Goal: Task Accomplishment & Management: Complete application form

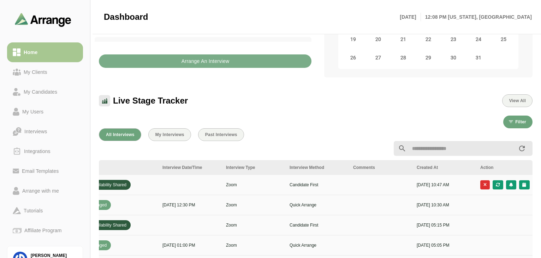
scroll to position [0, 257]
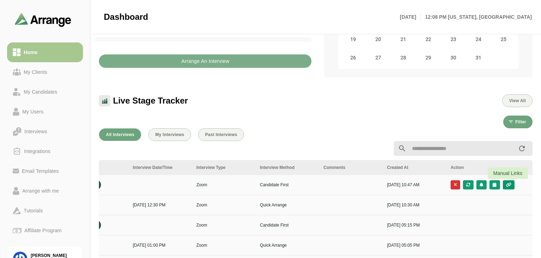
click at [408, 184] on icon "button" at bounding box center [509, 185] width 6 height 4
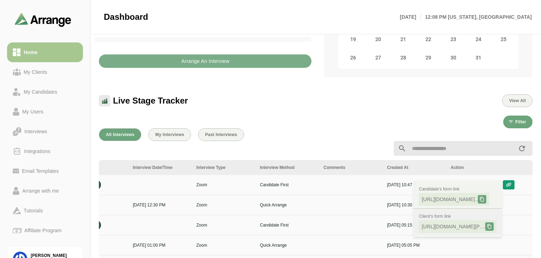
click at [408, 224] on span "[URL][DOMAIN_NAME][PERSON_NAME].." at bounding box center [454, 226] width 64 height 7
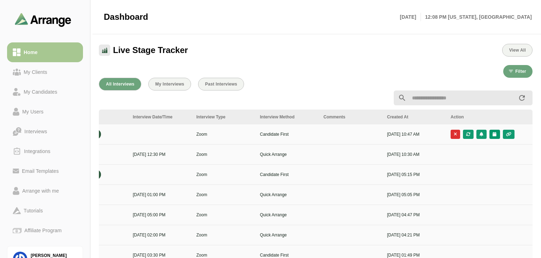
click at [408, 137] on button "button" at bounding box center [495, 134] width 10 height 9
click at [408, 139] on div "Candidate Slots" at bounding box center [463, 139] width 41 height 8
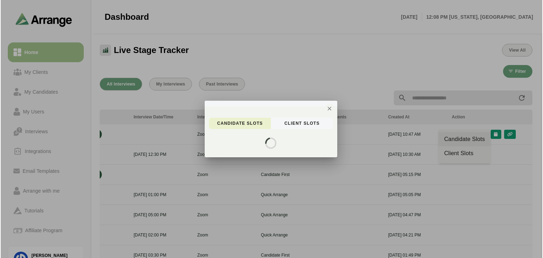
scroll to position [0, 0]
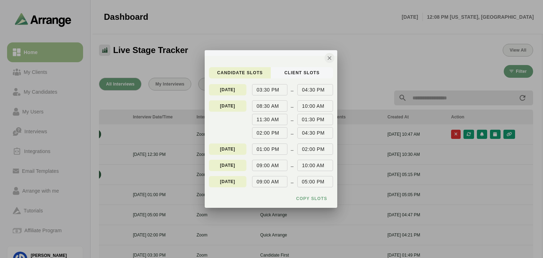
click at [327, 58] on icon "button" at bounding box center [329, 58] width 6 height 6
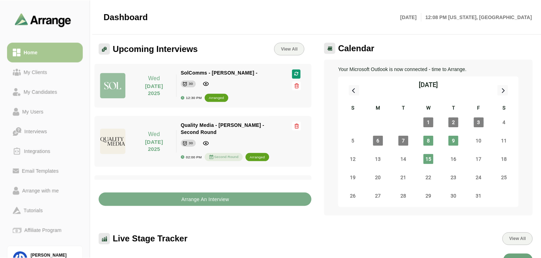
scroll to position [189, 0]
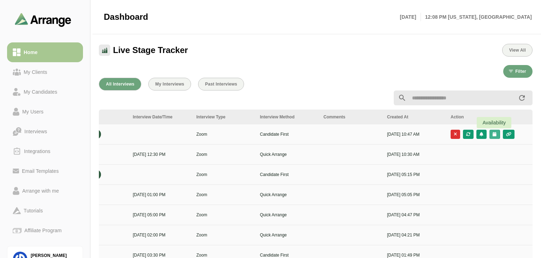
click at [408, 136] on icon "button" at bounding box center [495, 134] width 5 height 4
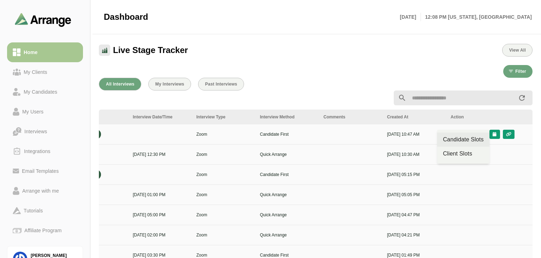
click at [408, 138] on div "Candidate Slots" at bounding box center [463, 139] width 41 height 8
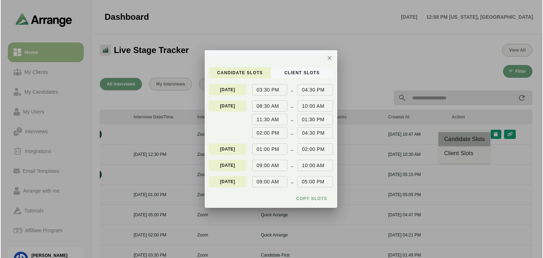
scroll to position [0, 0]
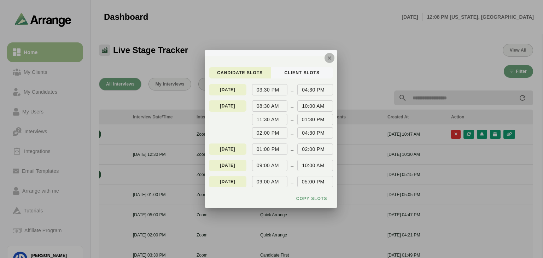
click at [330, 56] on icon "button" at bounding box center [329, 58] width 6 height 6
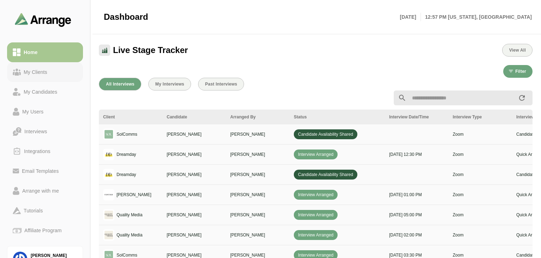
scroll to position [0, 257]
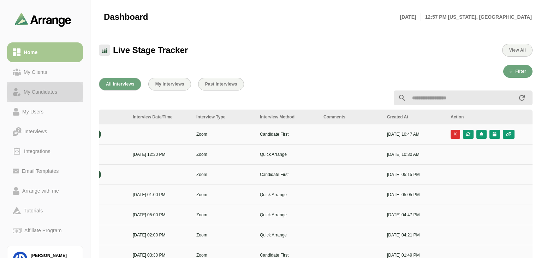
click at [47, 89] on div "My Candidates" at bounding box center [40, 92] width 39 height 8
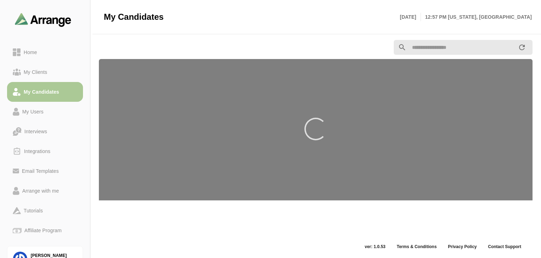
scroll to position [2, 0]
click at [204, 18] on b "Add Candidate" at bounding box center [197, 16] width 30 height 5
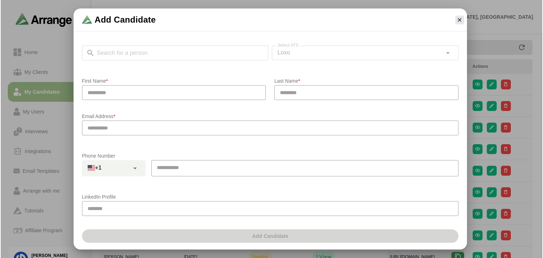
scroll to position [0, 0]
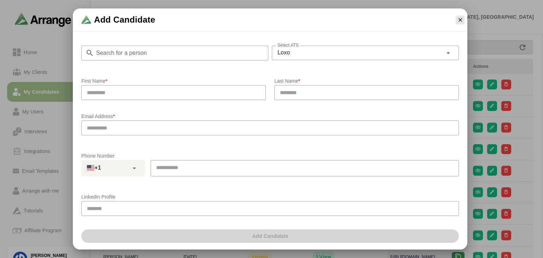
click at [181, 50] on input "Search for a person" at bounding box center [181, 53] width 174 height 15
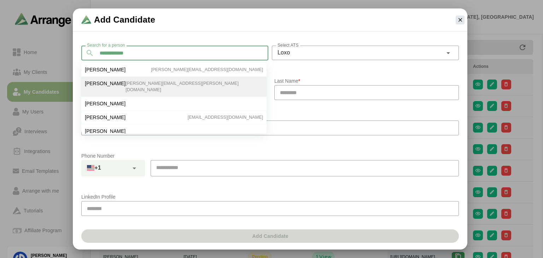
type input "**********"
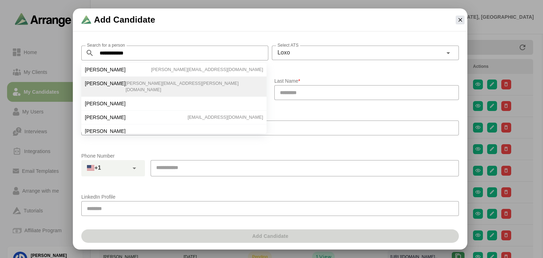
click at [110, 71] on span "Molly McNulty" at bounding box center [105, 69] width 41 height 6
type input "*****"
type input "*******"
type input "**********"
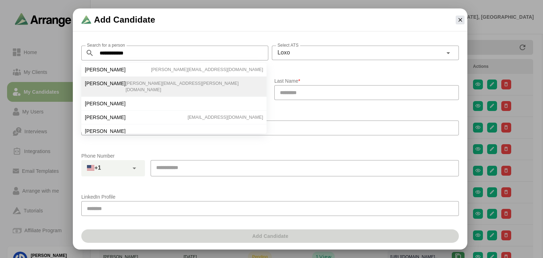
type input "**********"
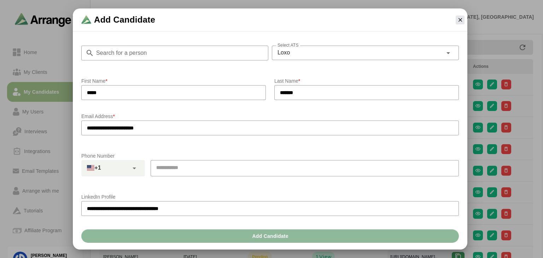
scroll to position [129, 0]
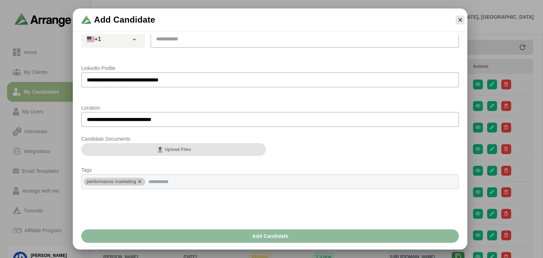
click at [194, 147] on button "Upload Files" at bounding box center [173, 149] width 185 height 13
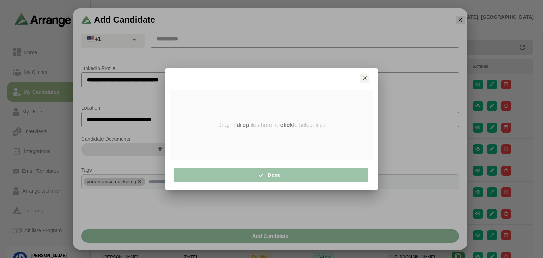
click at [287, 124] on strong "click" at bounding box center [286, 125] width 13 height 6
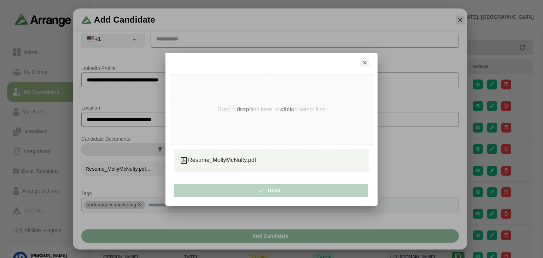
click at [279, 191] on span "Done" at bounding box center [270, 190] width 19 height 13
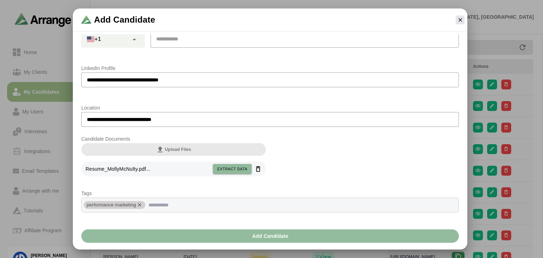
click at [282, 238] on span "Add Candidate" at bounding box center [270, 235] width 37 height 13
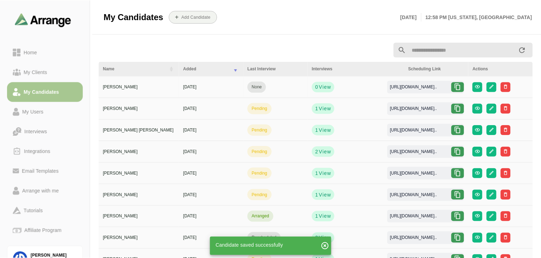
scroll to position [2, 0]
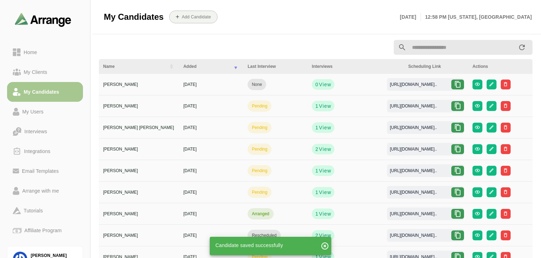
click at [461, 86] on icon at bounding box center [458, 84] width 7 height 7
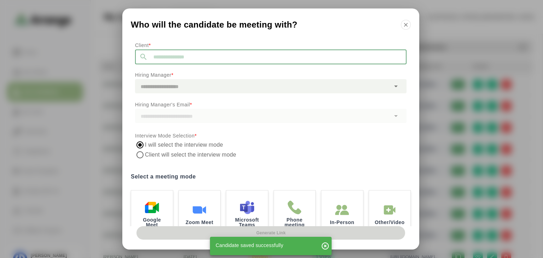
click at [227, 60] on input "text" at bounding box center [277, 56] width 259 height 15
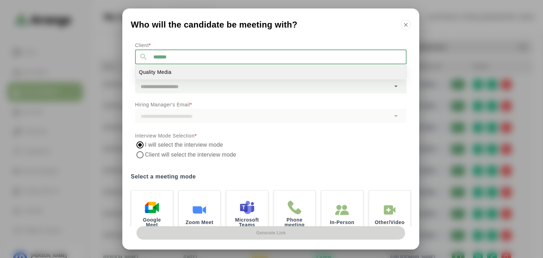
click at [205, 68] on li "Quality Media" at bounding box center [270, 72] width 271 height 14
type input "**********"
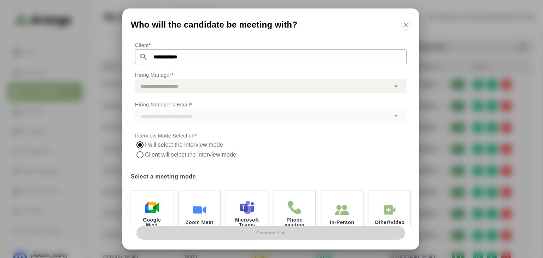
click at [201, 90] on div at bounding box center [262, 86] width 255 height 14
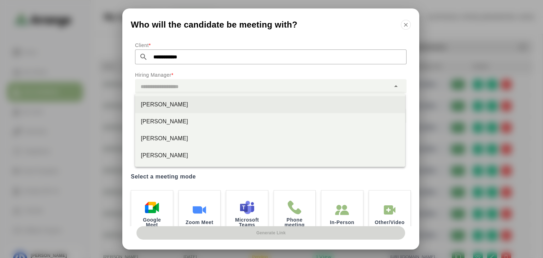
click at [175, 108] on div "Scott Silver" at bounding box center [270, 104] width 259 height 8
type input "**********"
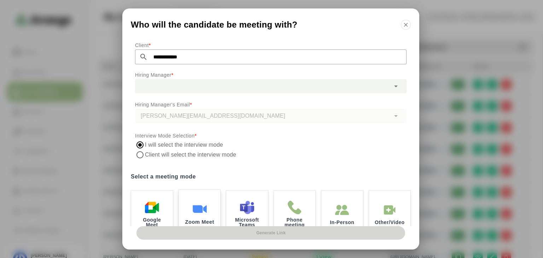
click at [201, 205] on img at bounding box center [199, 208] width 15 height 15
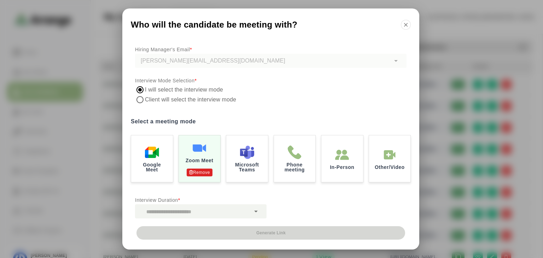
click at [252, 209] on icon at bounding box center [256, 211] width 8 height 8
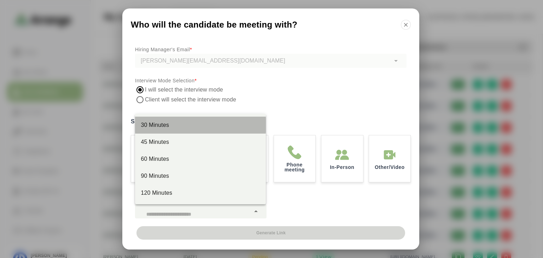
click at [194, 122] on div "30 Minutes" at bounding box center [200, 125] width 119 height 8
type input "**"
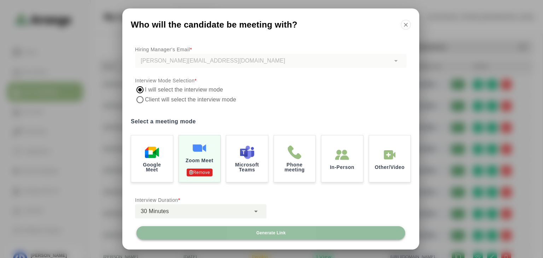
click at [284, 234] on span "Generate Link" at bounding box center [271, 233] width 30 height 6
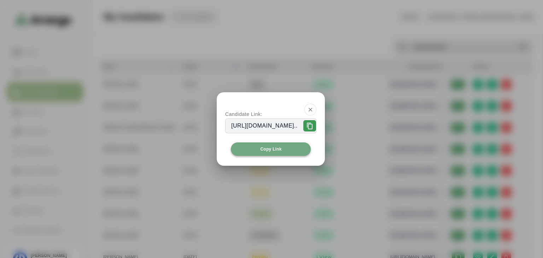
click at [287, 150] on button "Copy Link" at bounding box center [271, 148] width 80 height 13
